Goal: Information Seeking & Learning: Check status

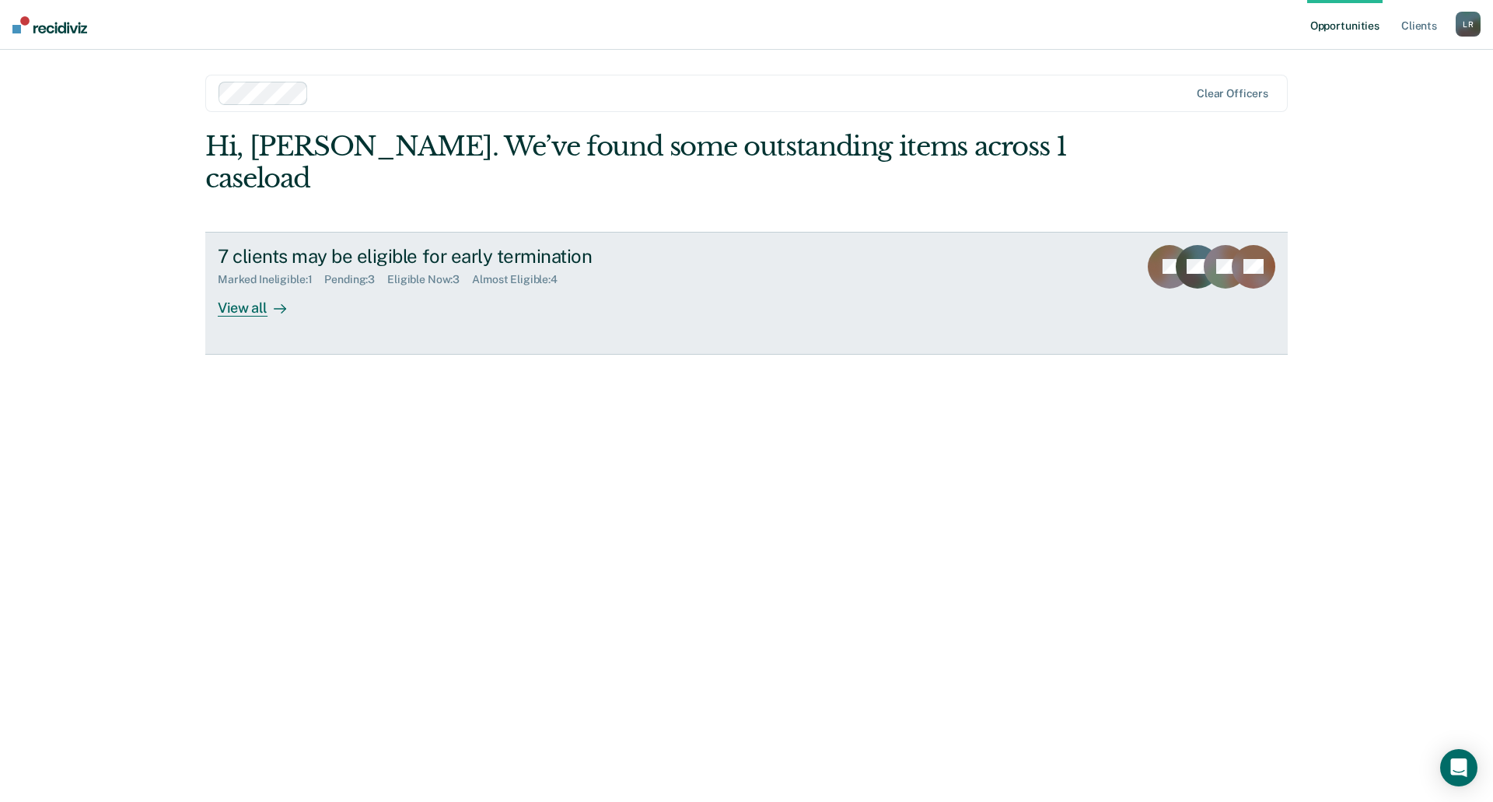
click at [402, 272] on div "7 clients may be eligible for early termination Marked Ineligible : 1 Pending :…" at bounding box center [509, 281] width 583 height 72
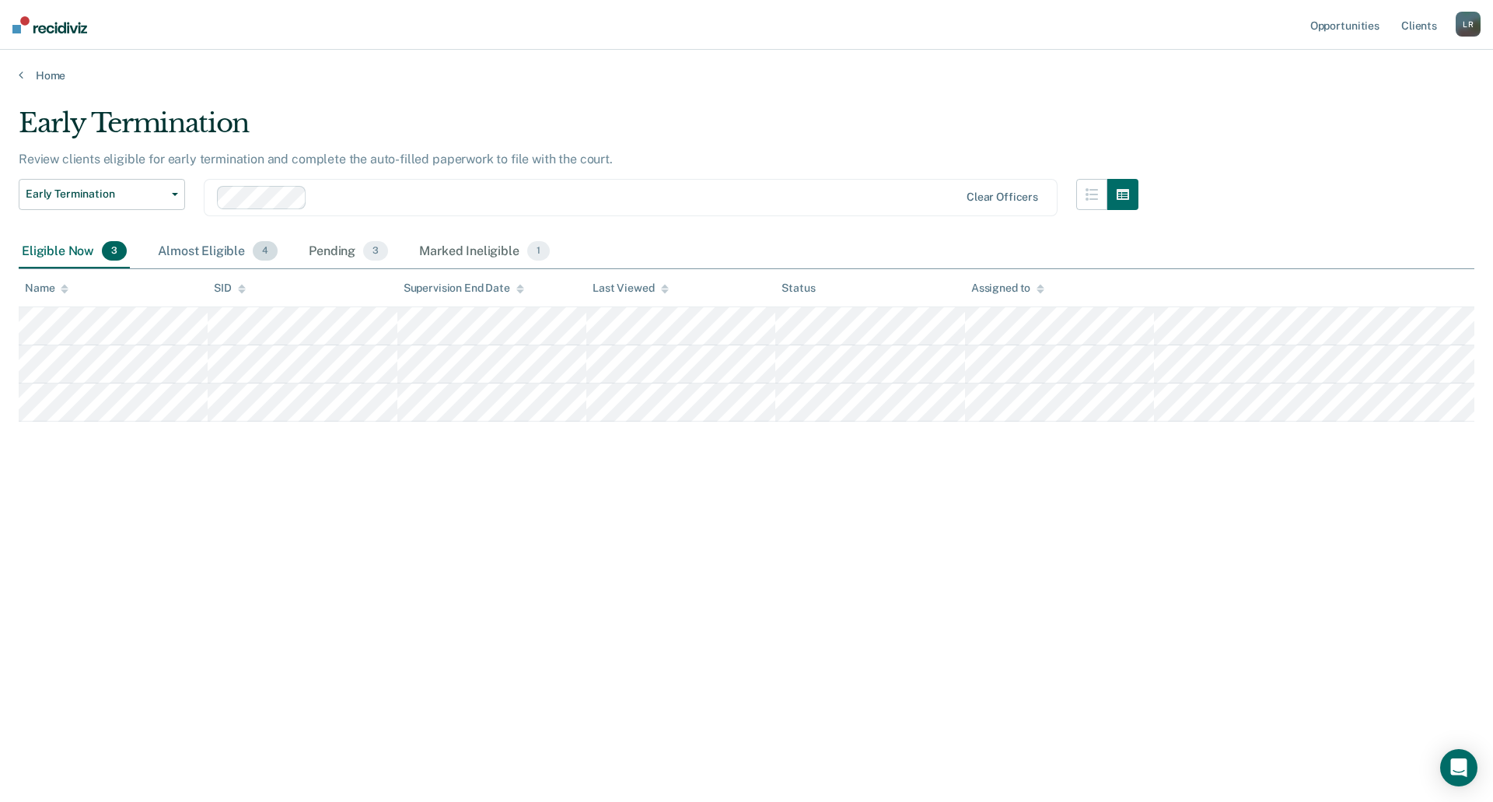
click at [235, 251] on div "Almost Eligible 4" at bounding box center [218, 252] width 126 height 34
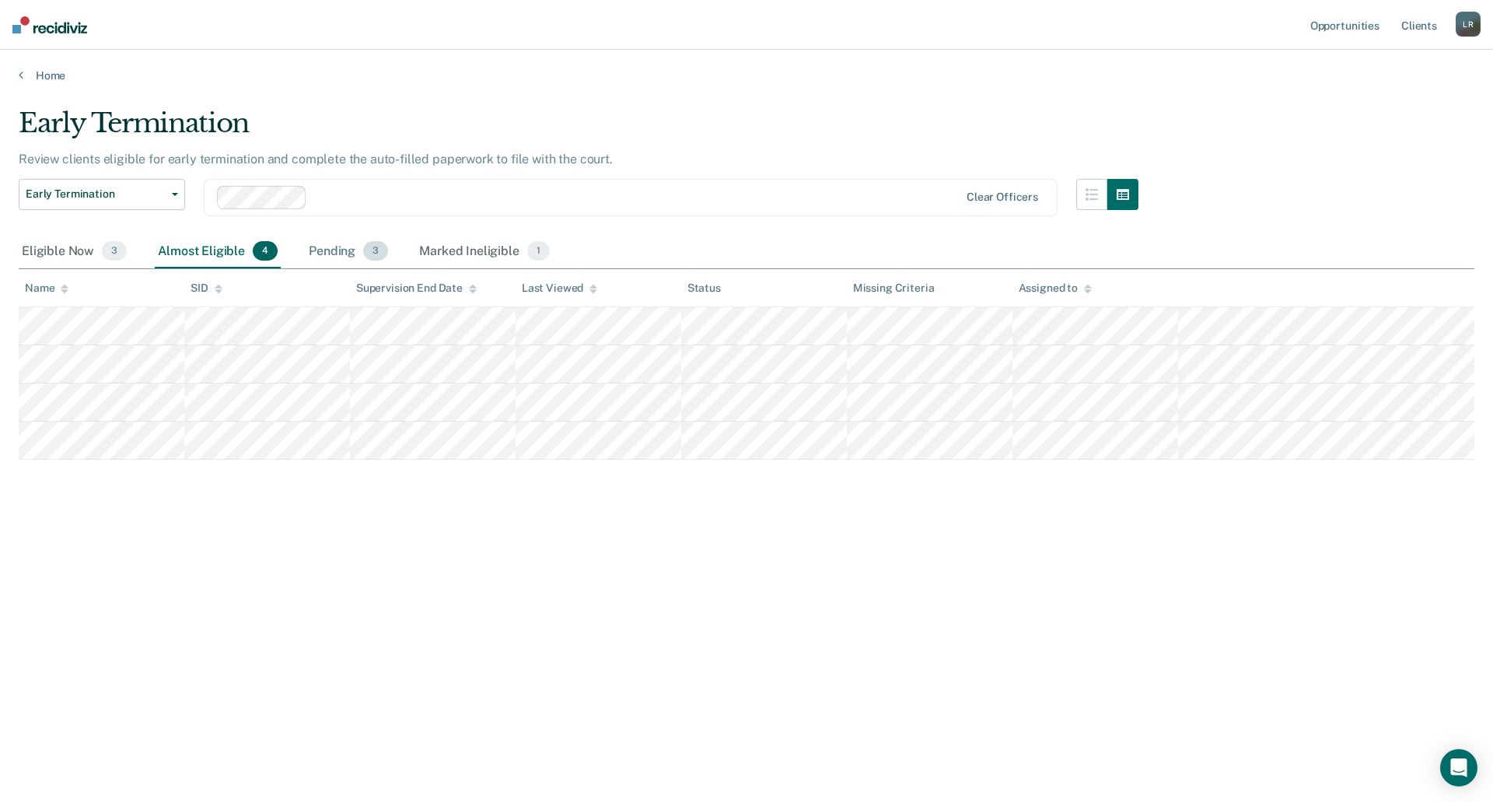
click at [331, 255] on div "Pending 3" at bounding box center [349, 252] width 86 height 34
